Goal: Transaction & Acquisition: Purchase product/service

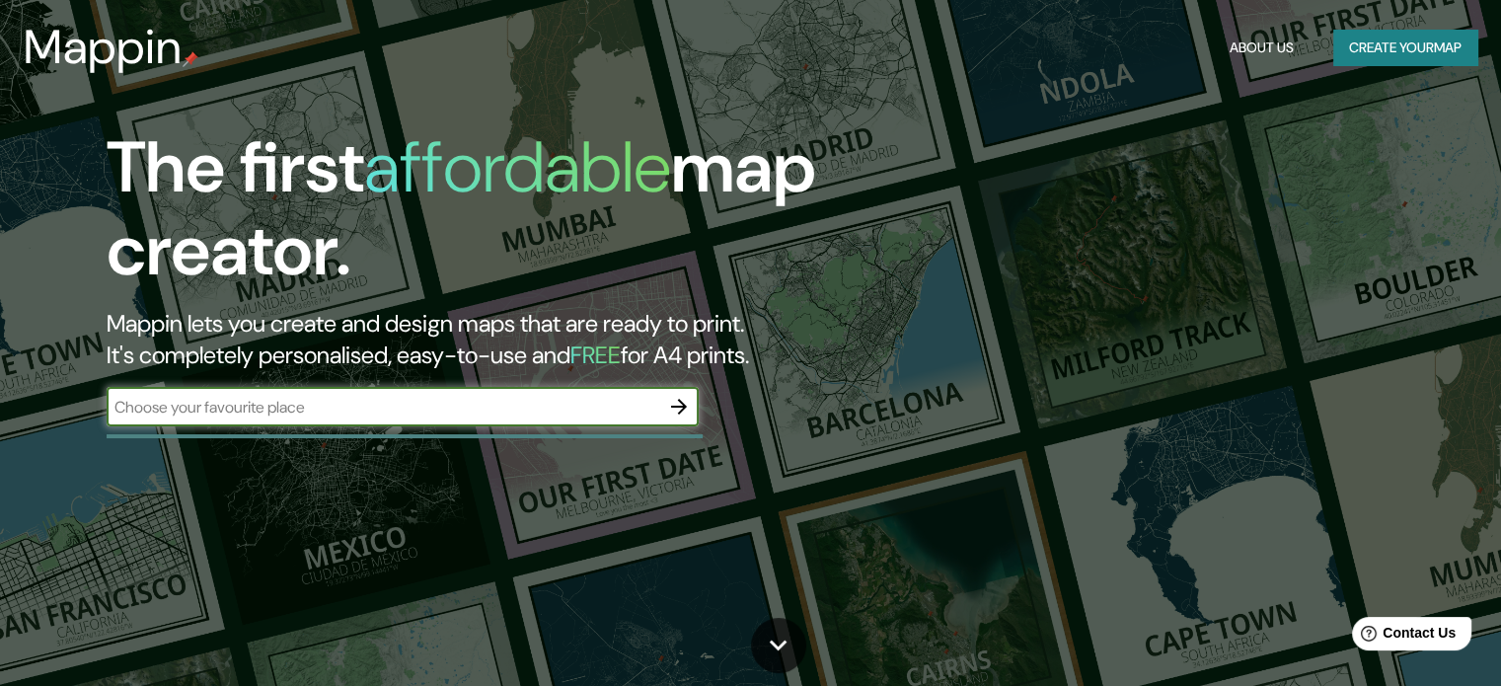
click at [603, 401] on input "text" at bounding box center [383, 407] width 553 height 23
type input "medellin"
click at [680, 410] on icon "button" at bounding box center [679, 407] width 16 height 16
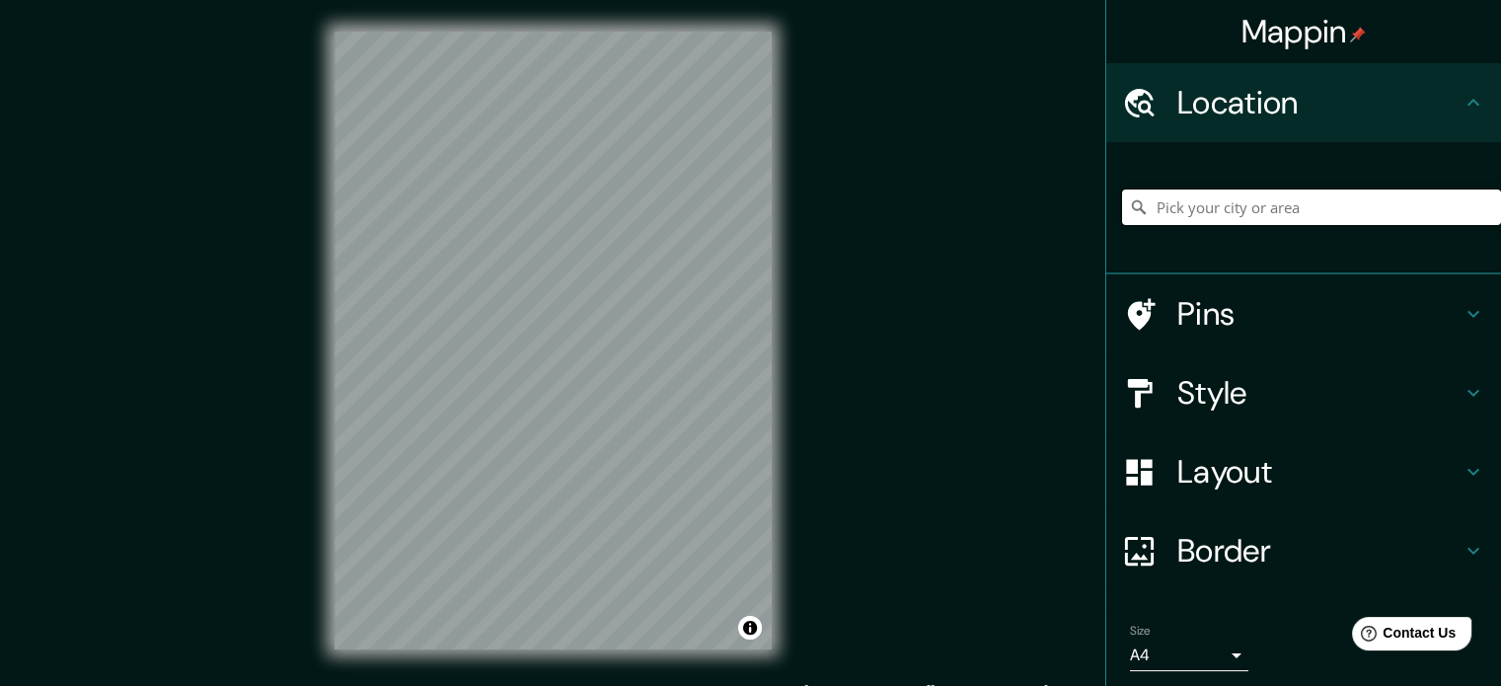
click at [1180, 193] on input "Pick your city or area" at bounding box center [1311, 207] width 379 height 36
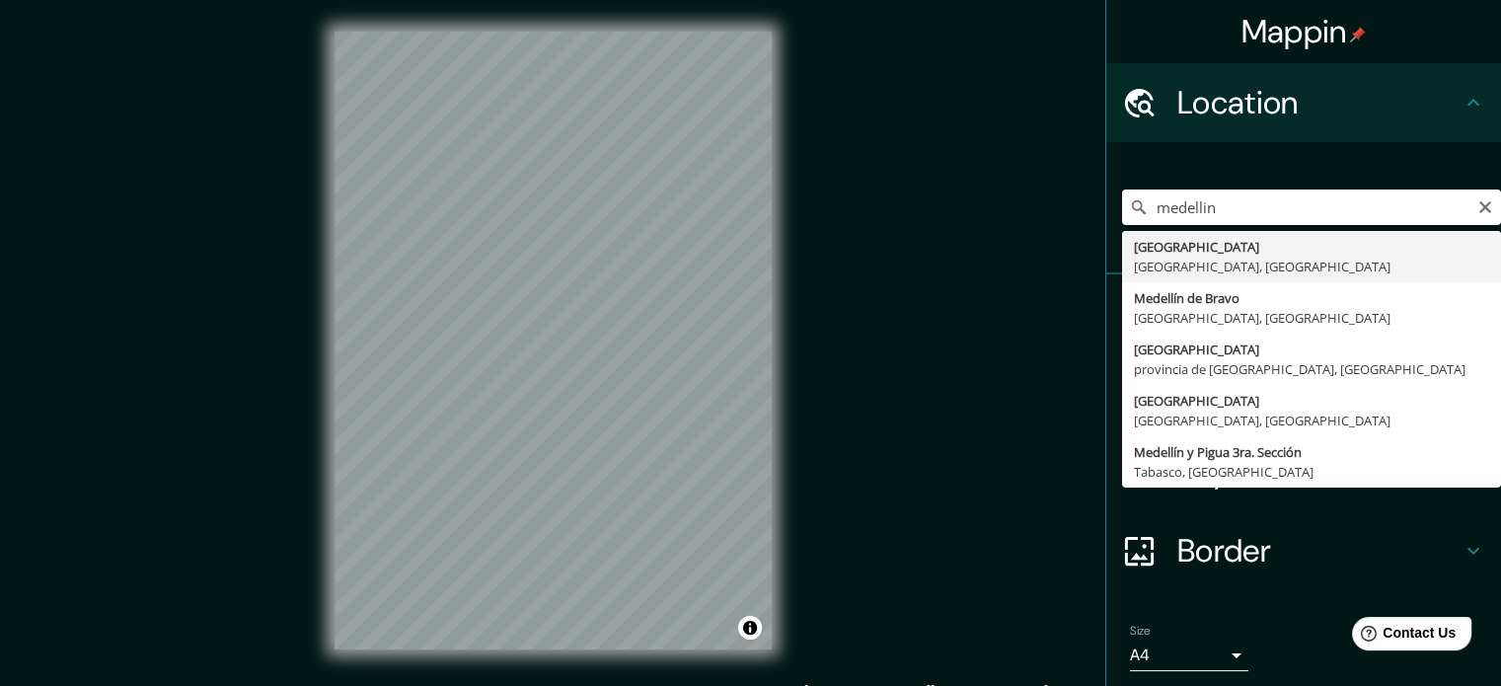
type input "[GEOGRAPHIC_DATA], [GEOGRAPHIC_DATA], [GEOGRAPHIC_DATA]"
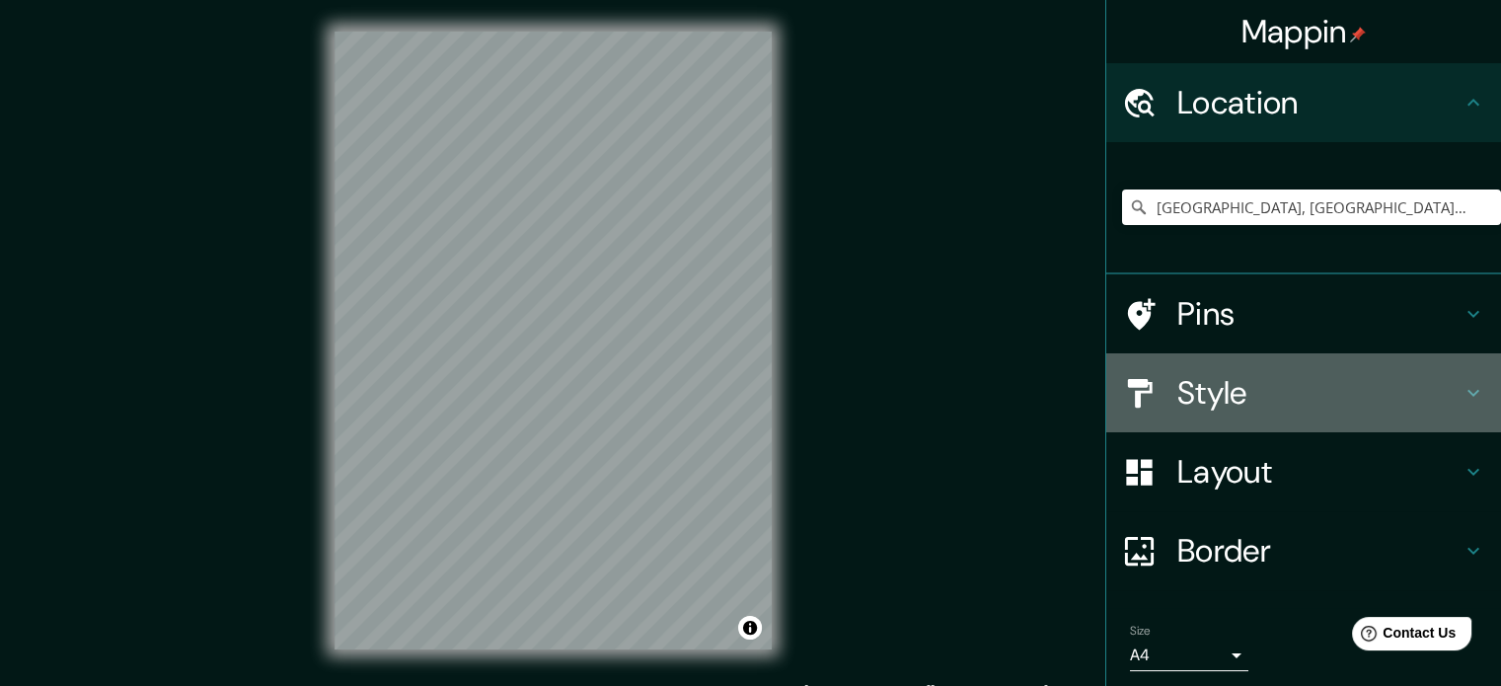
click at [1248, 391] on h4 "Style" at bounding box center [1319, 392] width 284 height 39
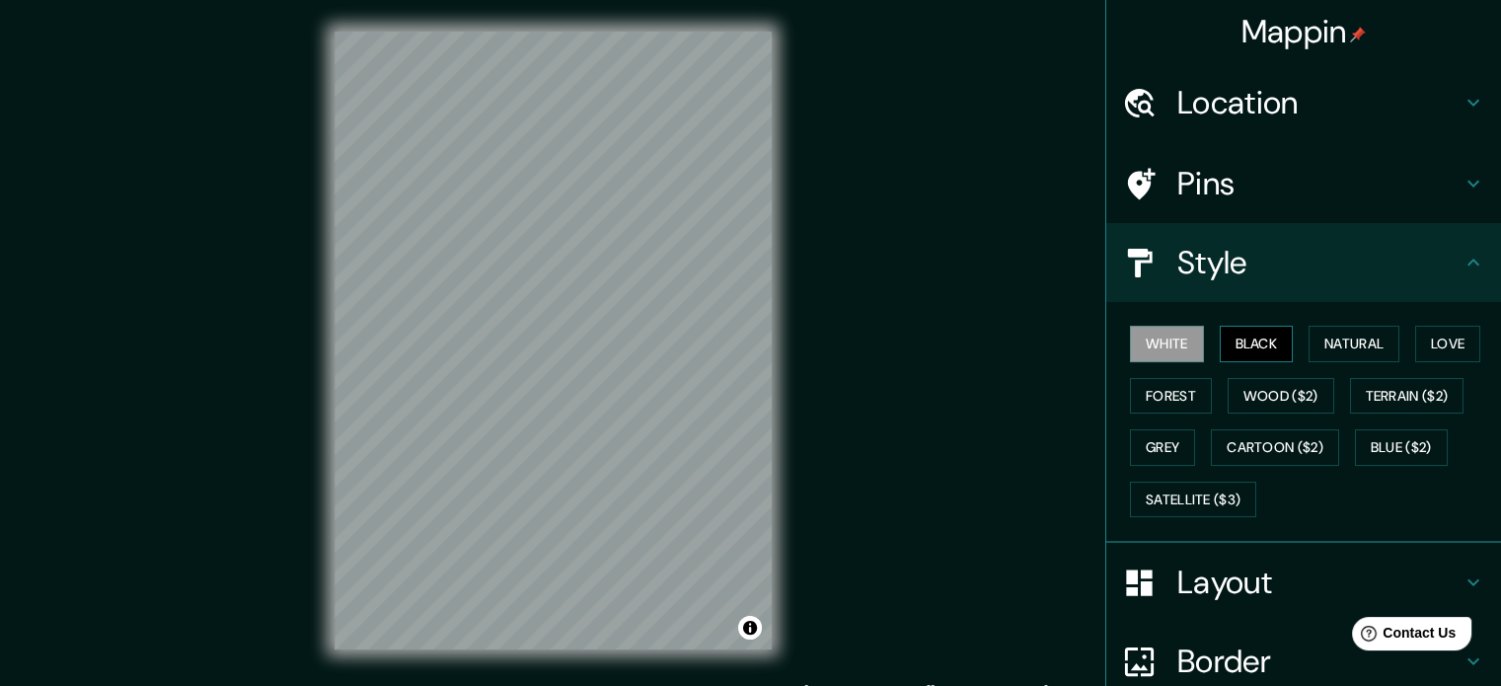
click at [1260, 343] on button "Black" at bounding box center [1257, 344] width 74 height 37
click at [1210, 574] on h4 "Layout" at bounding box center [1319, 582] width 284 height 39
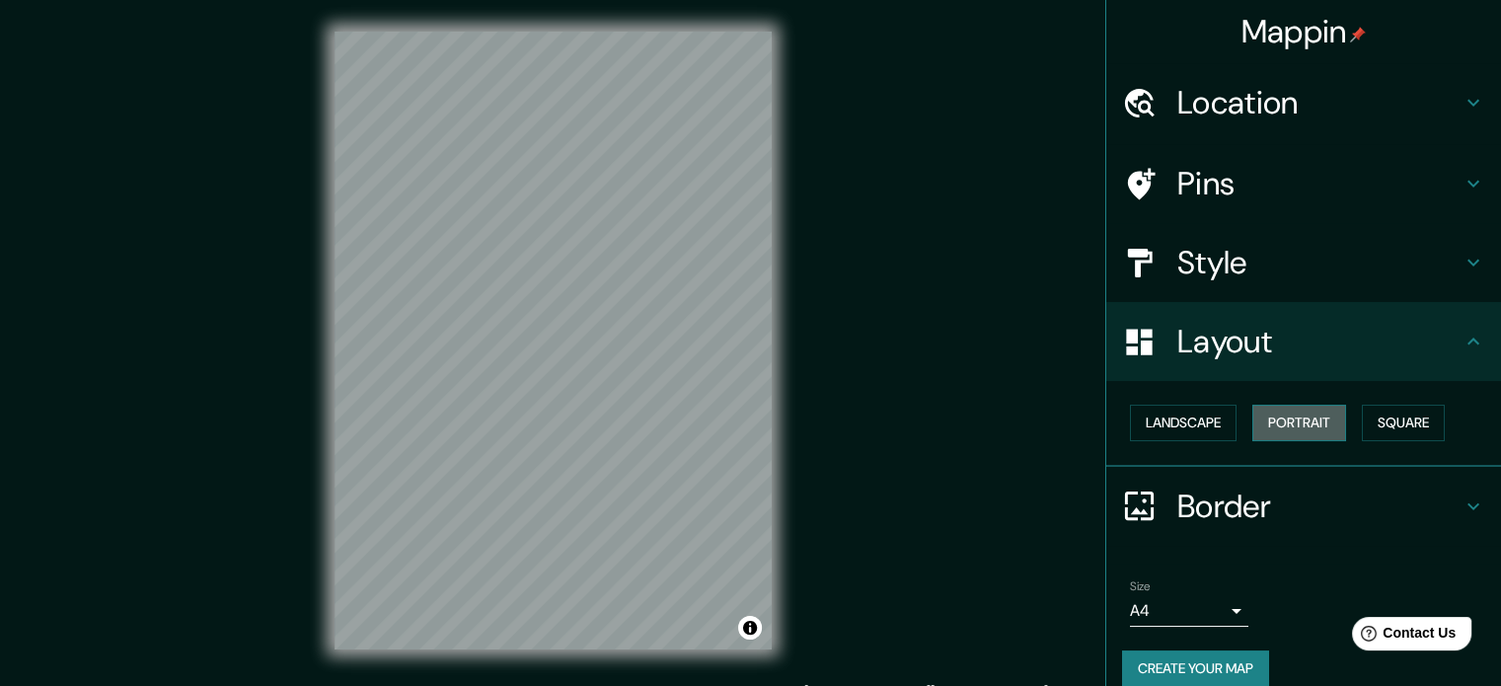
click at [1263, 420] on button "Portrait" at bounding box center [1299, 423] width 94 height 37
click at [1142, 424] on button "Landscape" at bounding box center [1183, 423] width 107 height 37
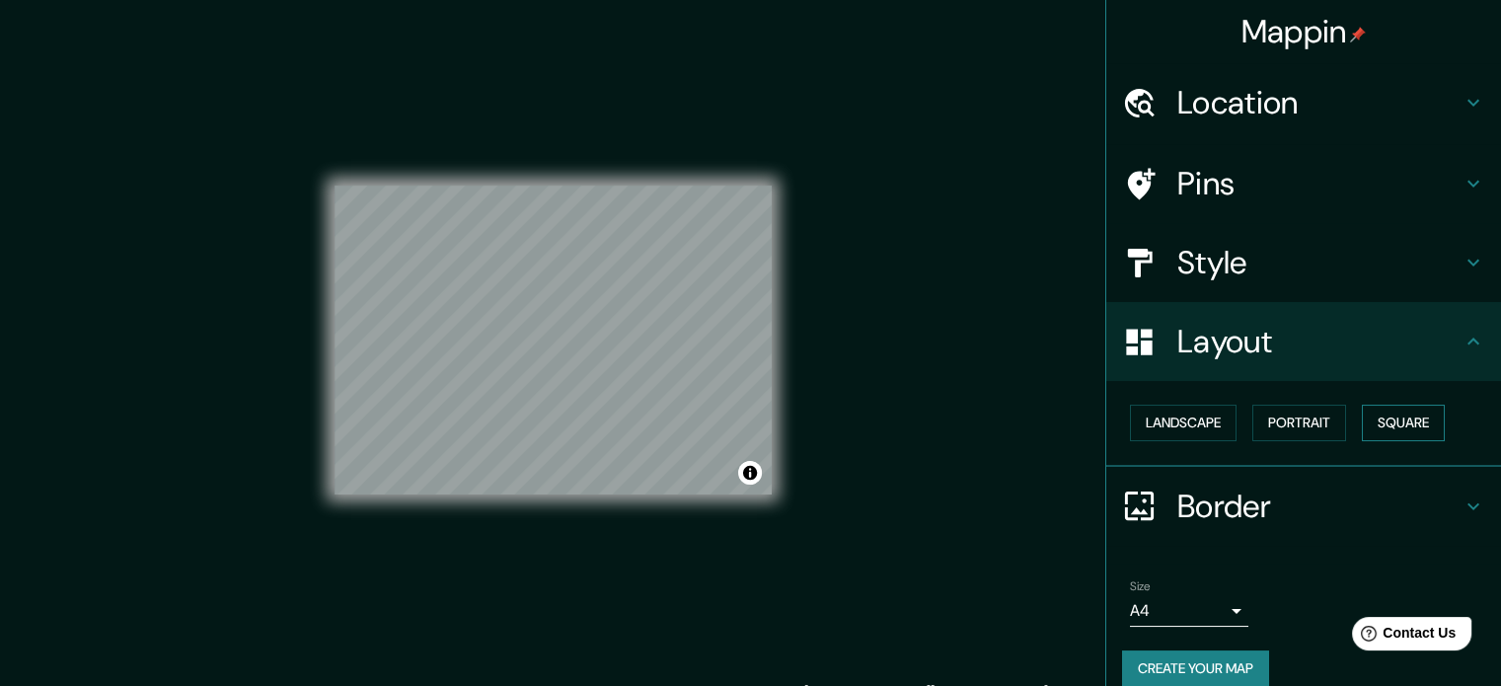
click at [1392, 417] on button "Square" at bounding box center [1403, 423] width 83 height 37
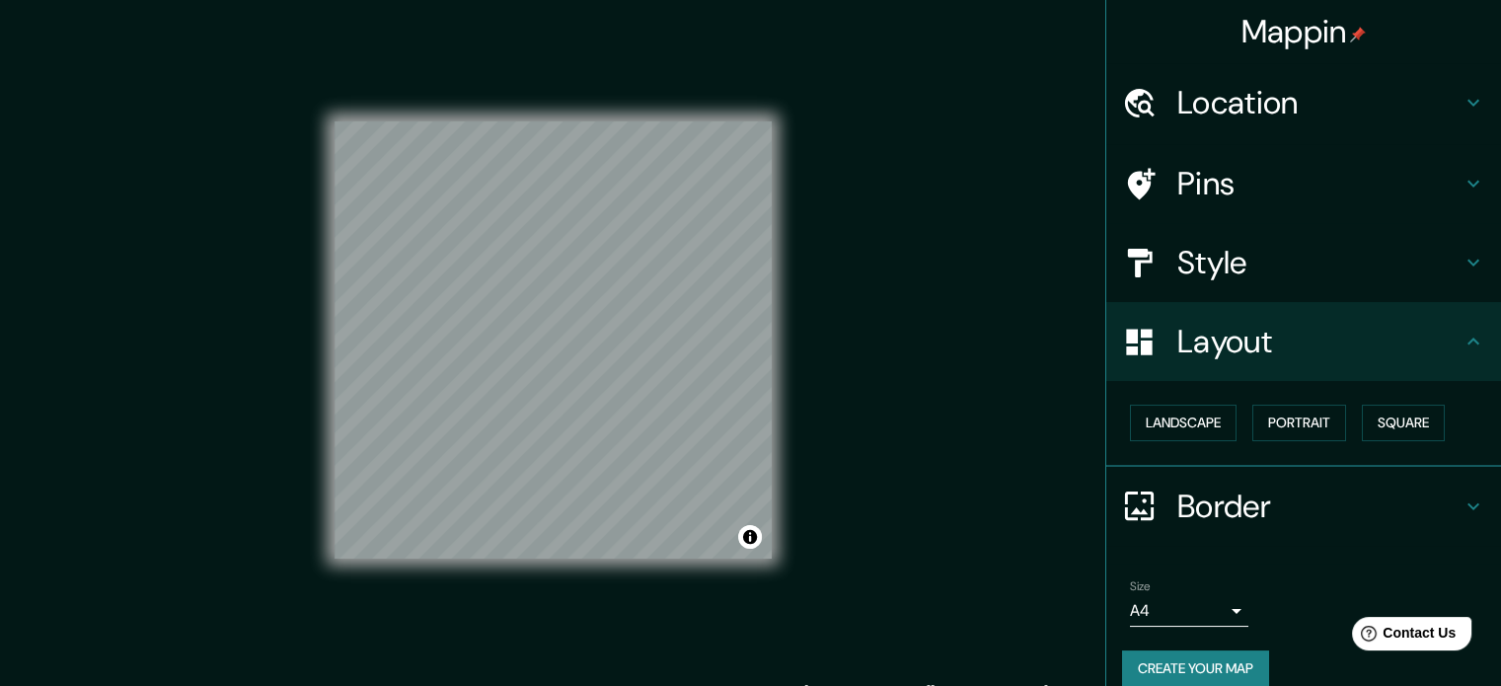
click at [1214, 591] on div "Size A4 single" at bounding box center [1189, 602] width 118 height 47
click at [1233, 616] on div "Size A4 single" at bounding box center [1303, 602] width 363 height 63
click at [1164, 425] on button "Landscape" at bounding box center [1183, 423] width 107 height 37
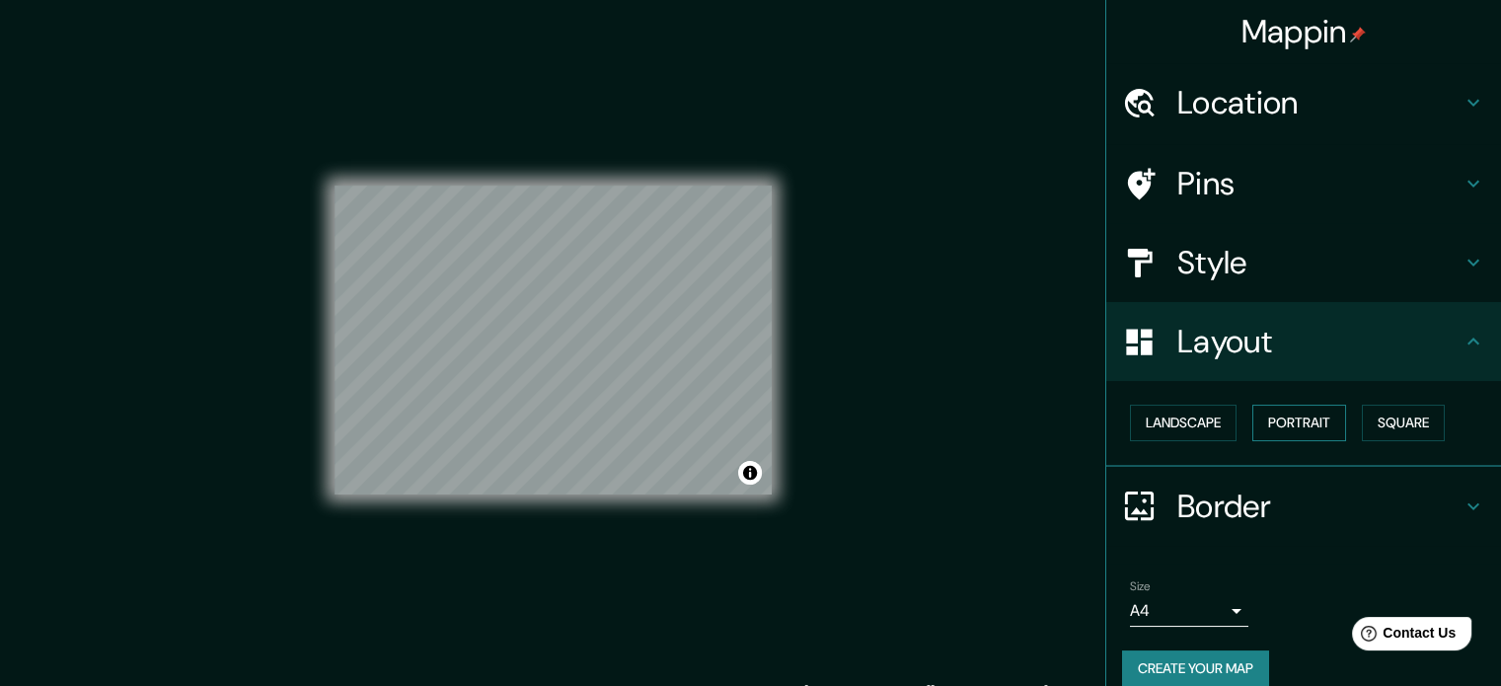
click at [1299, 427] on button "Portrait" at bounding box center [1299, 423] width 94 height 37
